Goal: Task Accomplishment & Management: Manage account settings

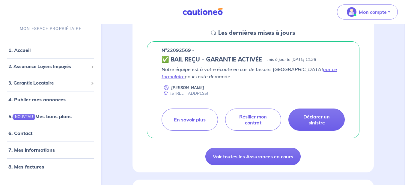
scroll to position [92, 0]
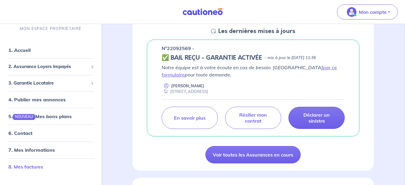
click at [24, 168] on link "8. Mes factures" at bounding box center [25, 167] width 35 height 6
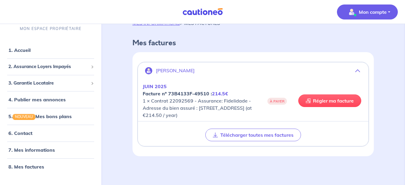
scroll to position [24, 0]
click at [382, 10] on p "Mon compte" at bounding box center [373, 11] width 28 height 7
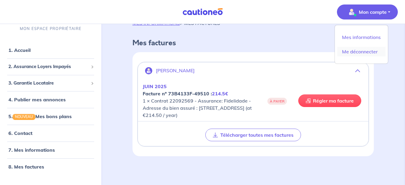
click at [365, 53] on link "Me déconnecter" at bounding box center [361, 52] width 48 height 10
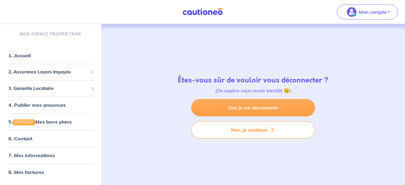
click at [261, 110] on link "Oui, je me déconnecte" at bounding box center [253, 107] width 124 height 17
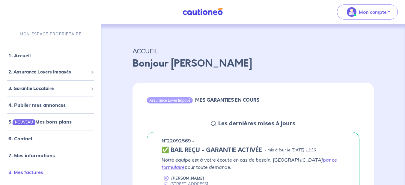
click at [31, 172] on link "8. Mes factures" at bounding box center [25, 172] width 35 height 6
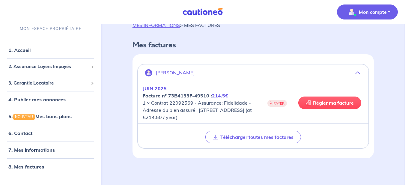
scroll to position [26, 0]
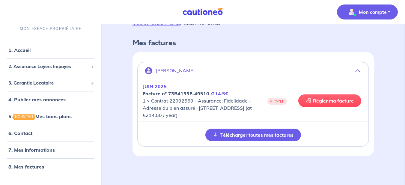
click at [260, 137] on button "Télécharger toutes mes factures" at bounding box center [253, 135] width 96 height 13
click at [236, 139] on button "Télécharger toutes mes factures" at bounding box center [253, 135] width 96 height 13
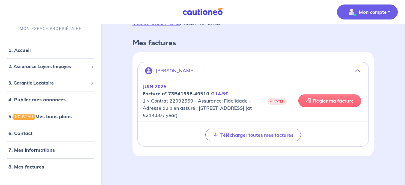
click at [323, 95] on link "Régler ma facture" at bounding box center [329, 100] width 63 height 13
